Goal: Task Accomplishment & Management: Manage account settings

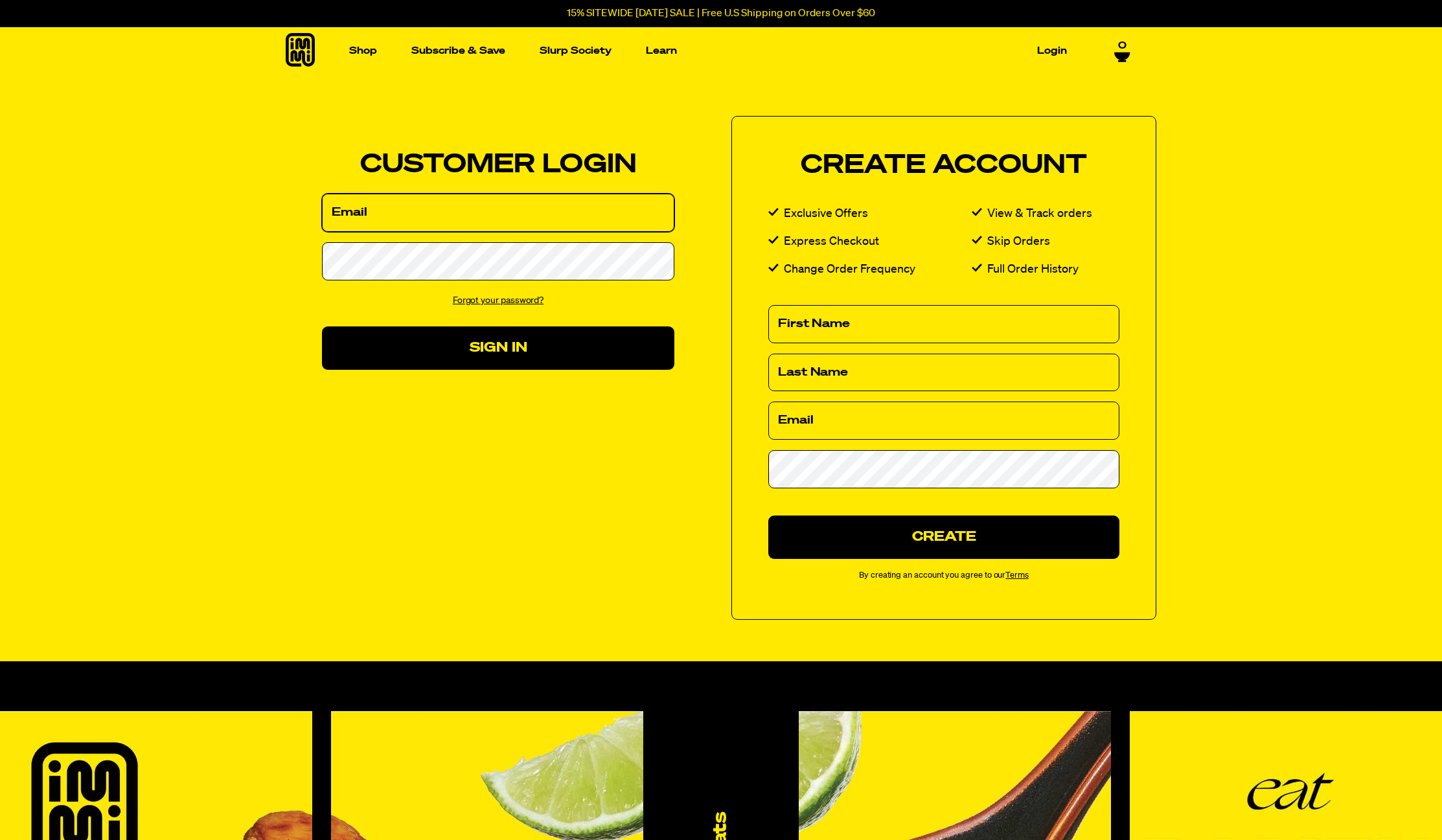
type input "[EMAIL_ADDRESS][DOMAIN_NAME]"
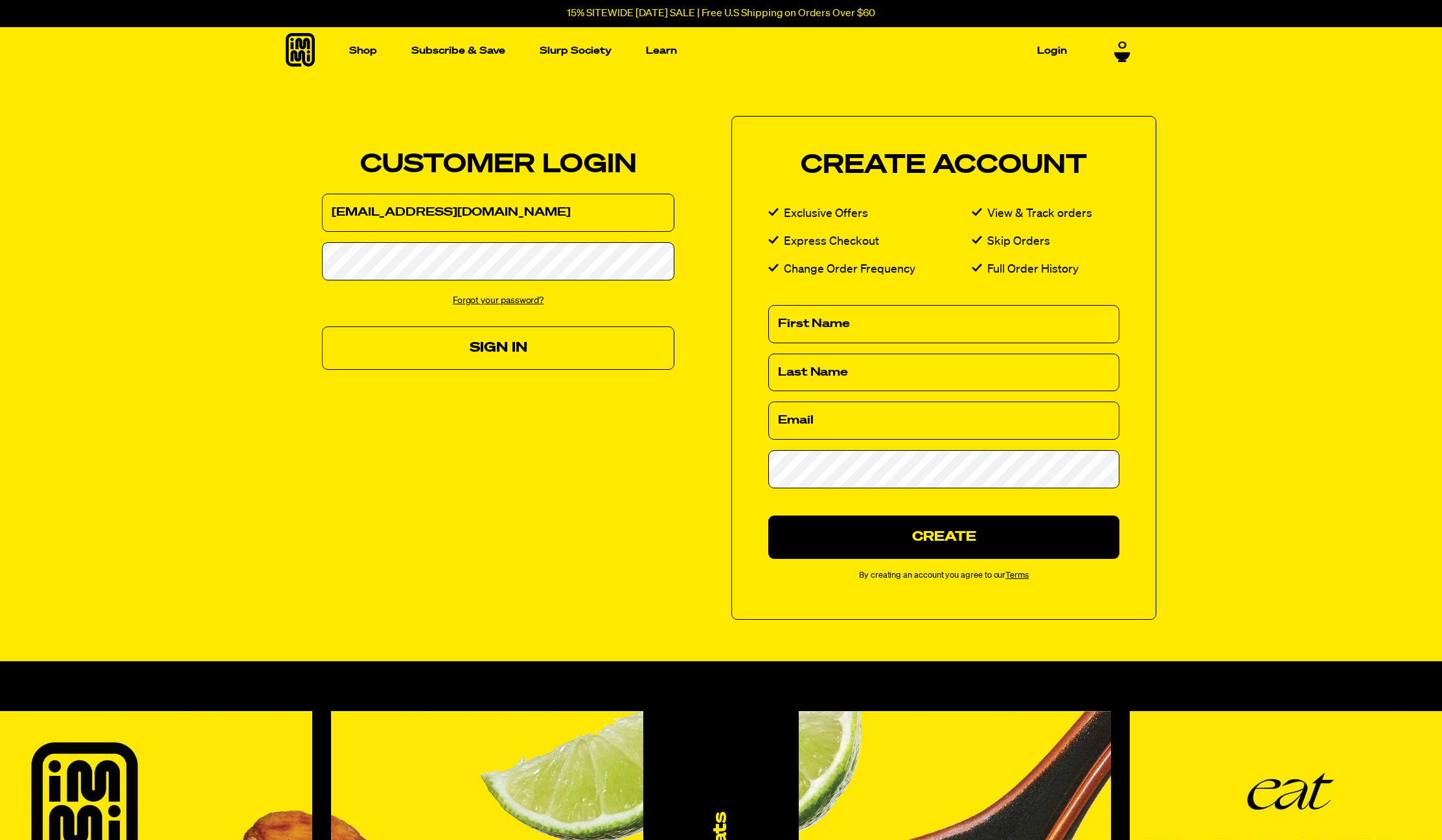
click at [519, 356] on button "Sign In" at bounding box center [498, 348] width 353 height 44
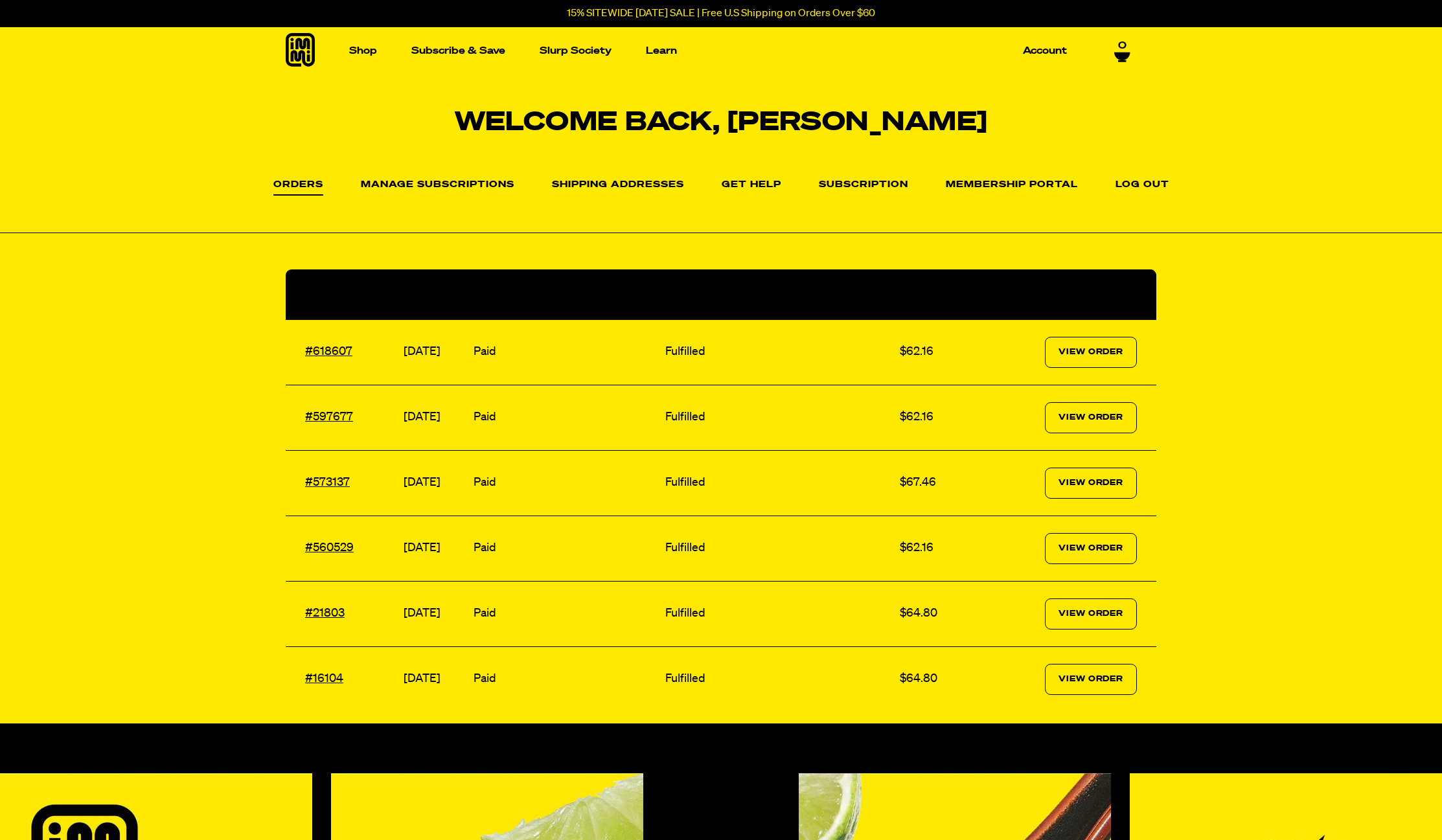
click at [467, 178] on li "Manage Subscriptions" at bounding box center [437, 184] width 154 height 19
click at [467, 182] on link "Manage Subscriptions" at bounding box center [437, 188] width 154 height 16
click at [858, 178] on li "Subscription" at bounding box center [863, 184] width 89 height 19
click at [861, 184] on link "Subscription" at bounding box center [863, 188] width 89 height 16
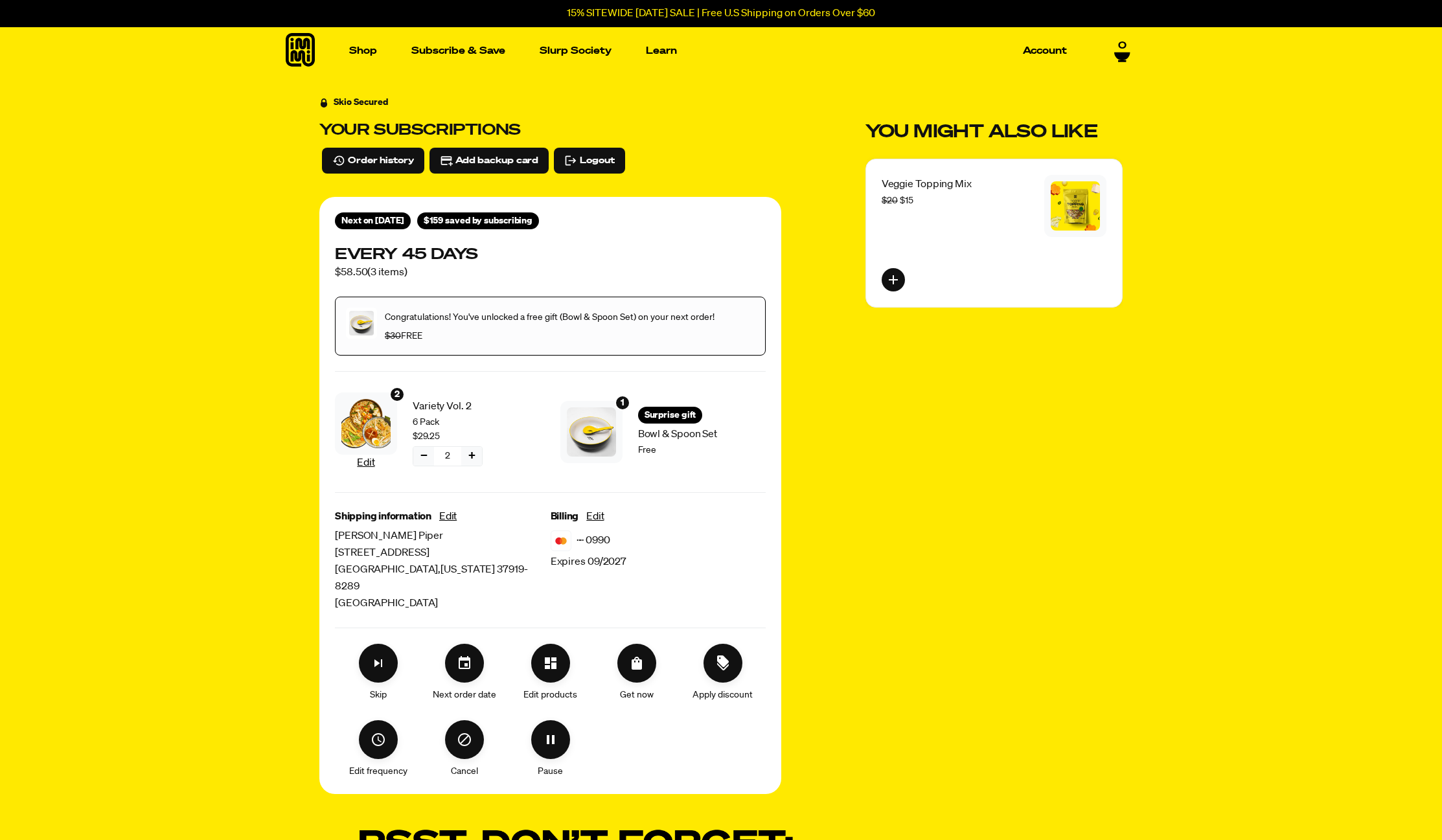
click at [379, 221] on span "[DATE]" at bounding box center [389, 220] width 29 height 9
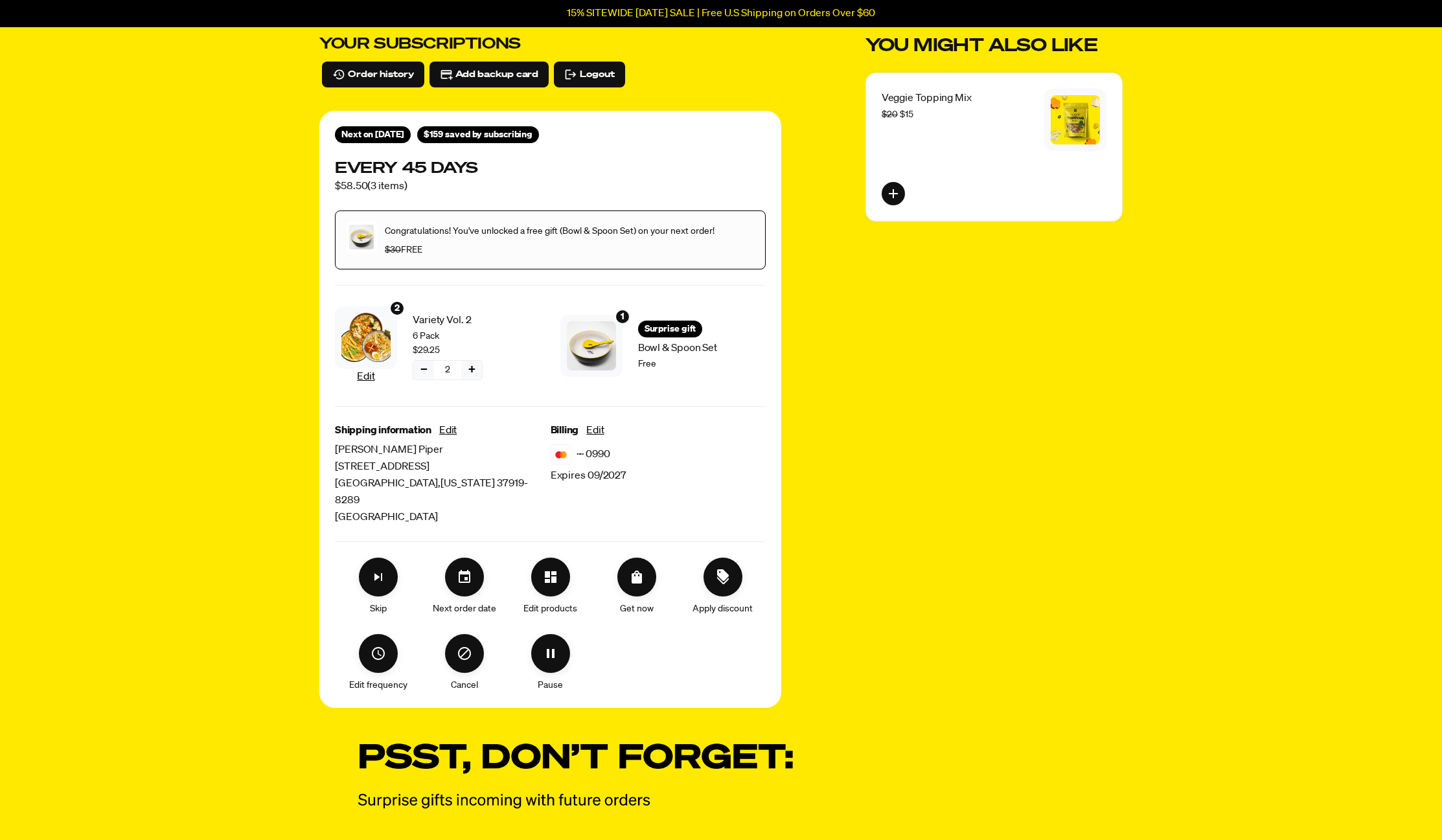
scroll to position [91, 0]
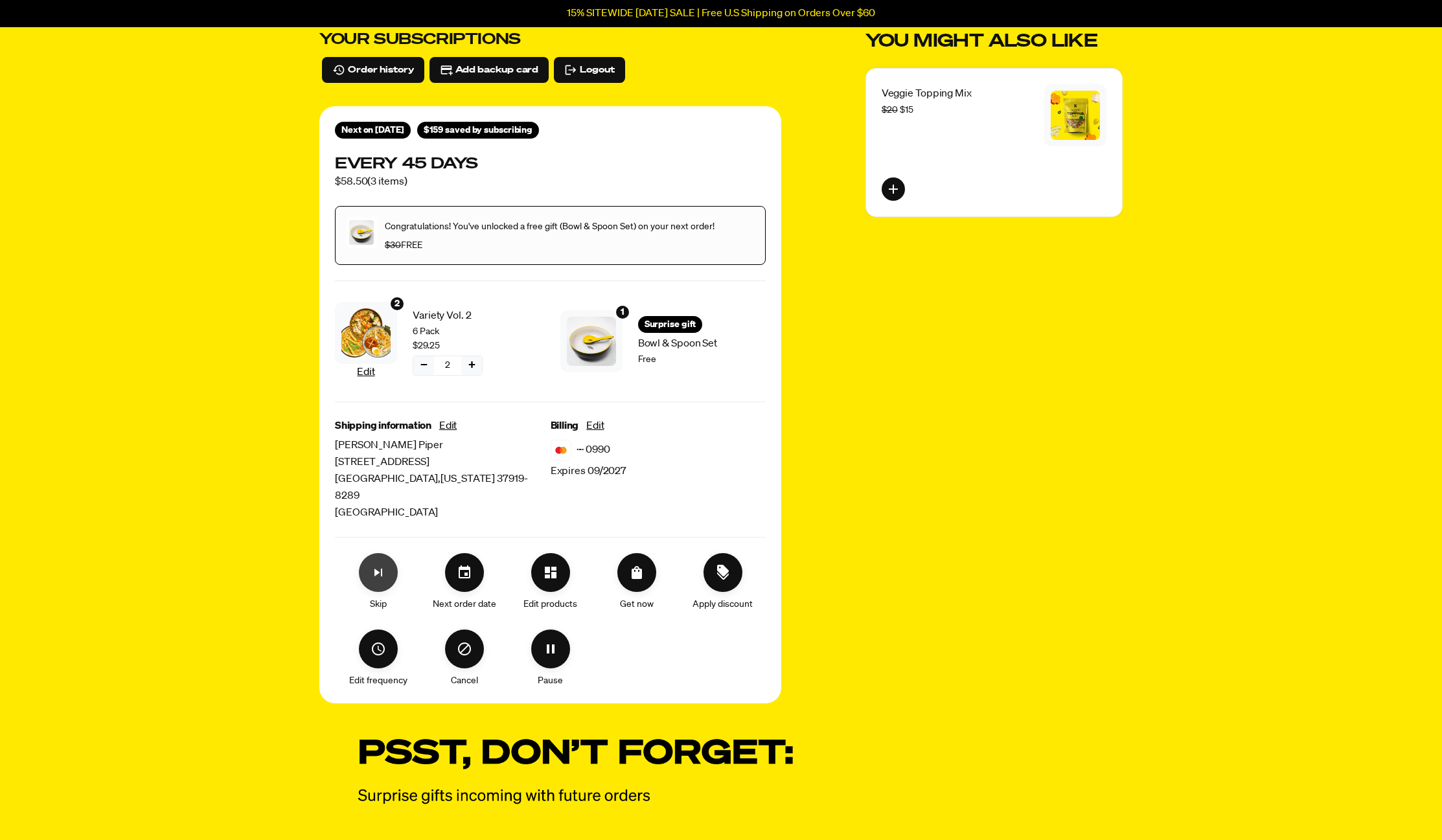
click at [374, 565] on icon "Skip subscription" at bounding box center [378, 572] width 16 height 16
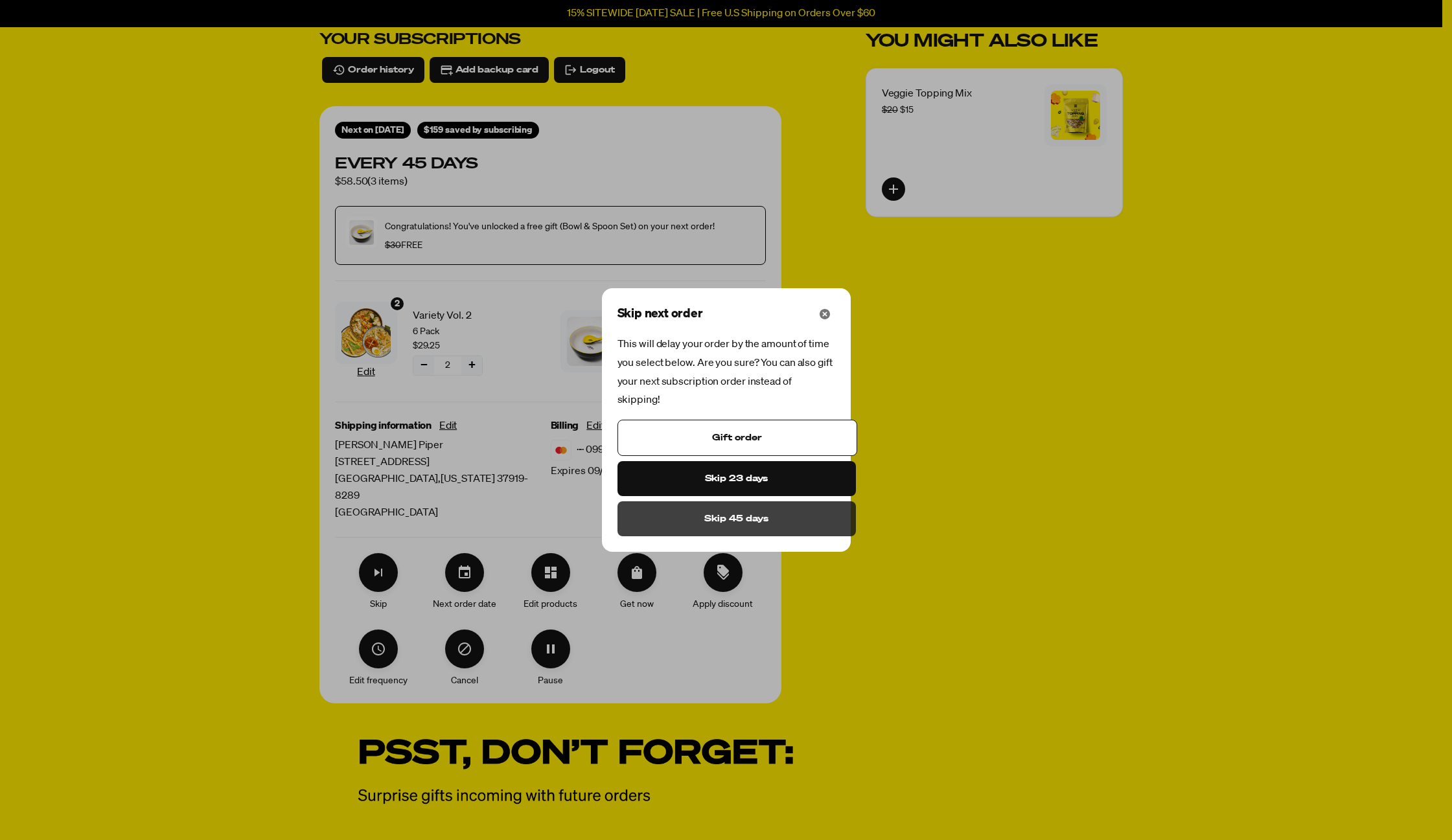
click at [741, 514] on span "Skip 45 days" at bounding box center [736, 518] width 64 height 14
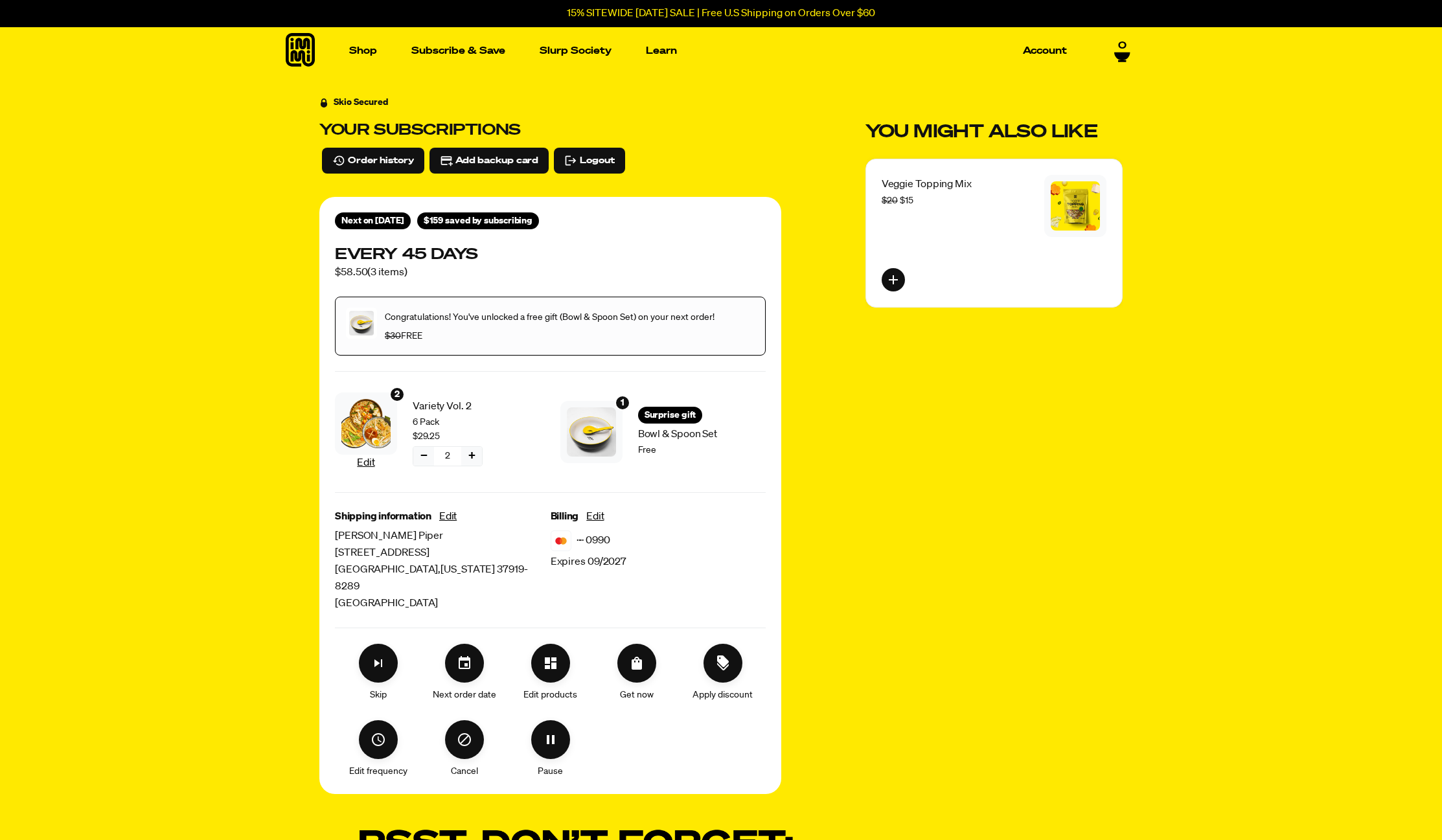
scroll to position [0, 0]
